Goal: Information Seeking & Learning: Understand process/instructions

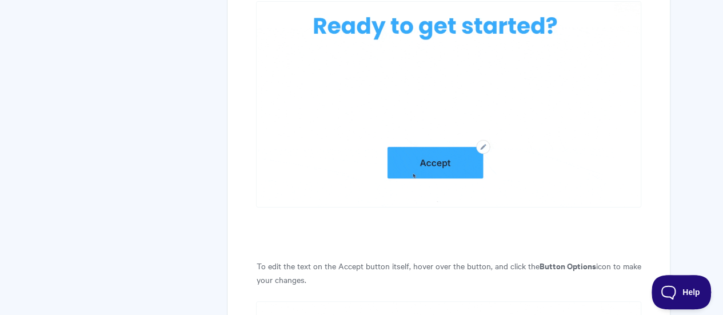
scroll to position [2199, 0]
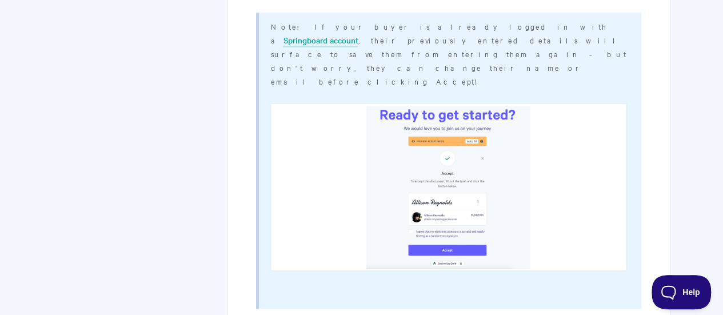
scroll to position [5142, 0]
click at [358, 34] on link "Springboard account" at bounding box center [320, 40] width 75 height 13
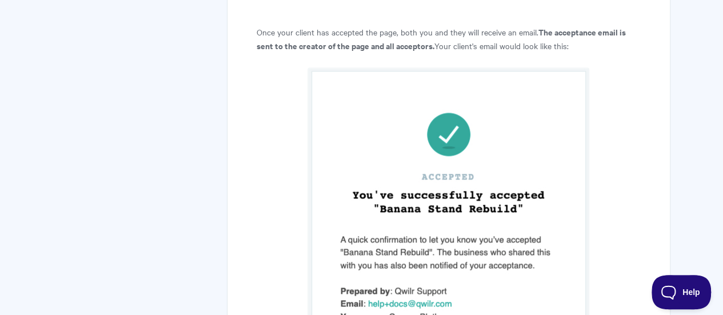
scroll to position [7152, 0]
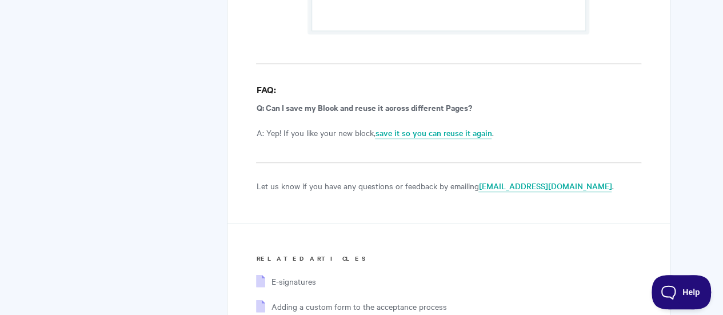
scroll to position [7745, 0]
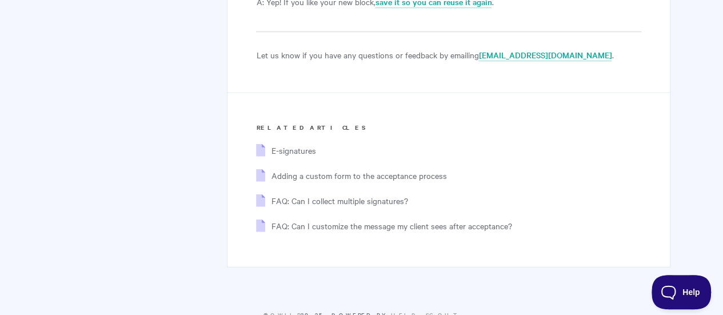
click at [320, 170] on span "Adding a custom form to the acceptance process" at bounding box center [359, 175] width 176 height 11
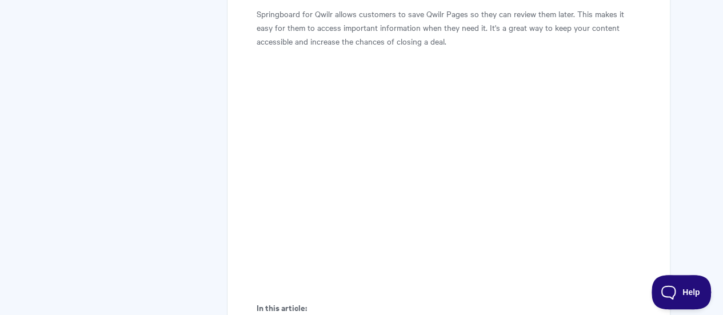
scroll to position [221, 0]
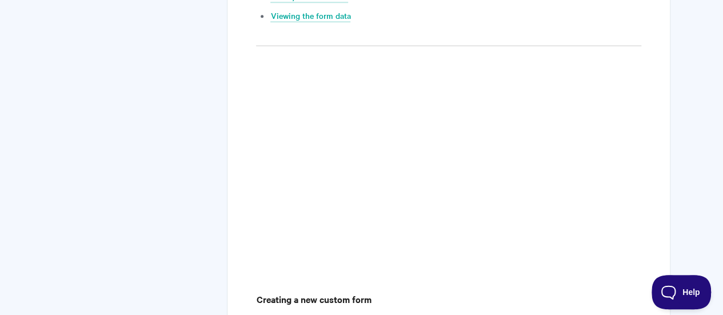
scroll to position [517, 0]
